Goal: Navigation & Orientation: Understand site structure

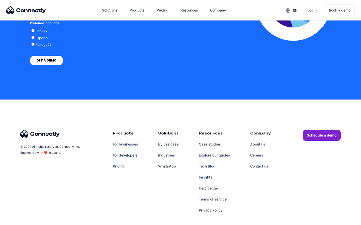
scroll to position [1019, 0]
